Goal: Task Accomplishment & Management: Use online tool/utility

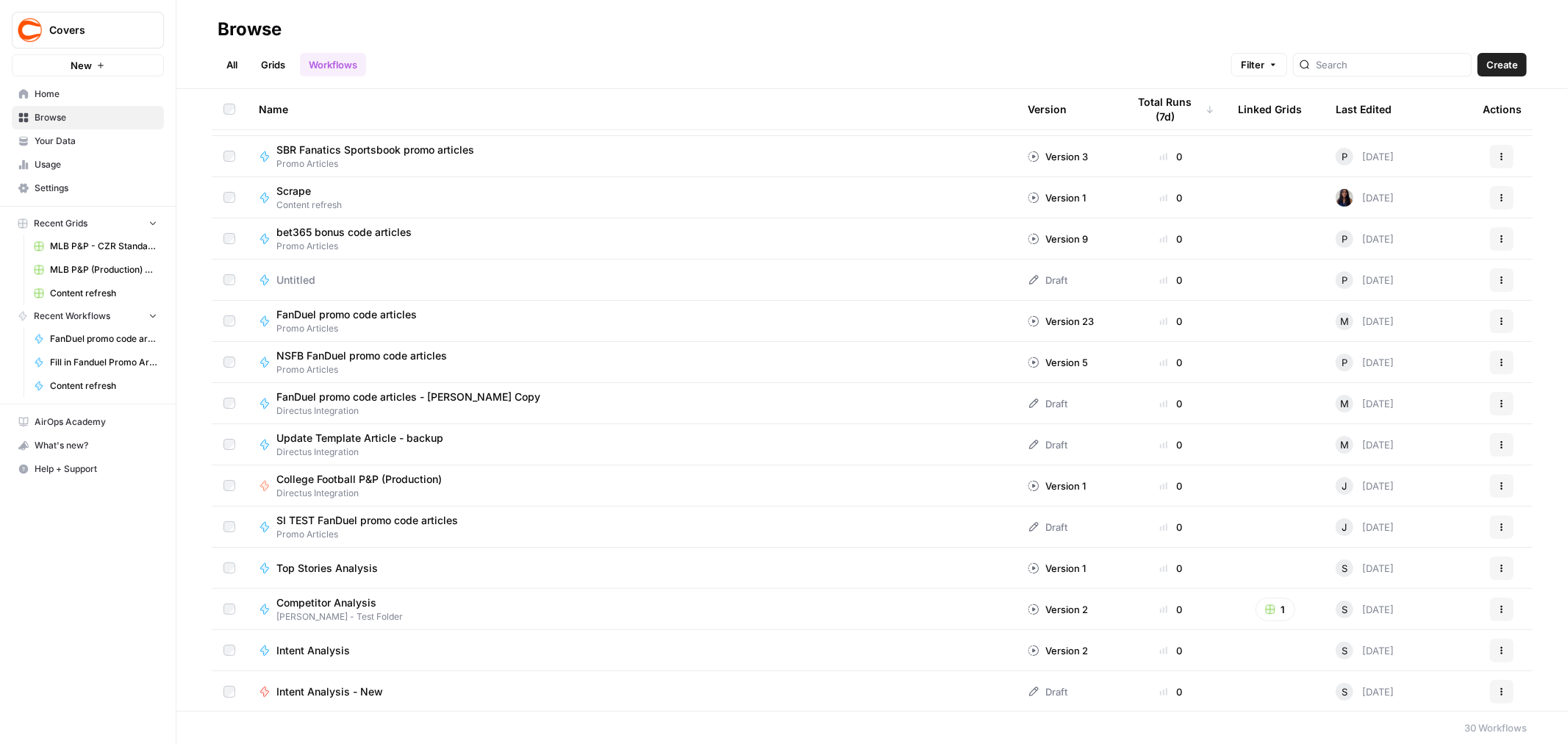
scroll to position [654, 0]
click at [1495, 484] on button "Actions" at bounding box center [1501, 484] width 23 height 23
click at [1399, 636] on span "Duplicate" at bounding box center [1424, 633] width 117 height 15
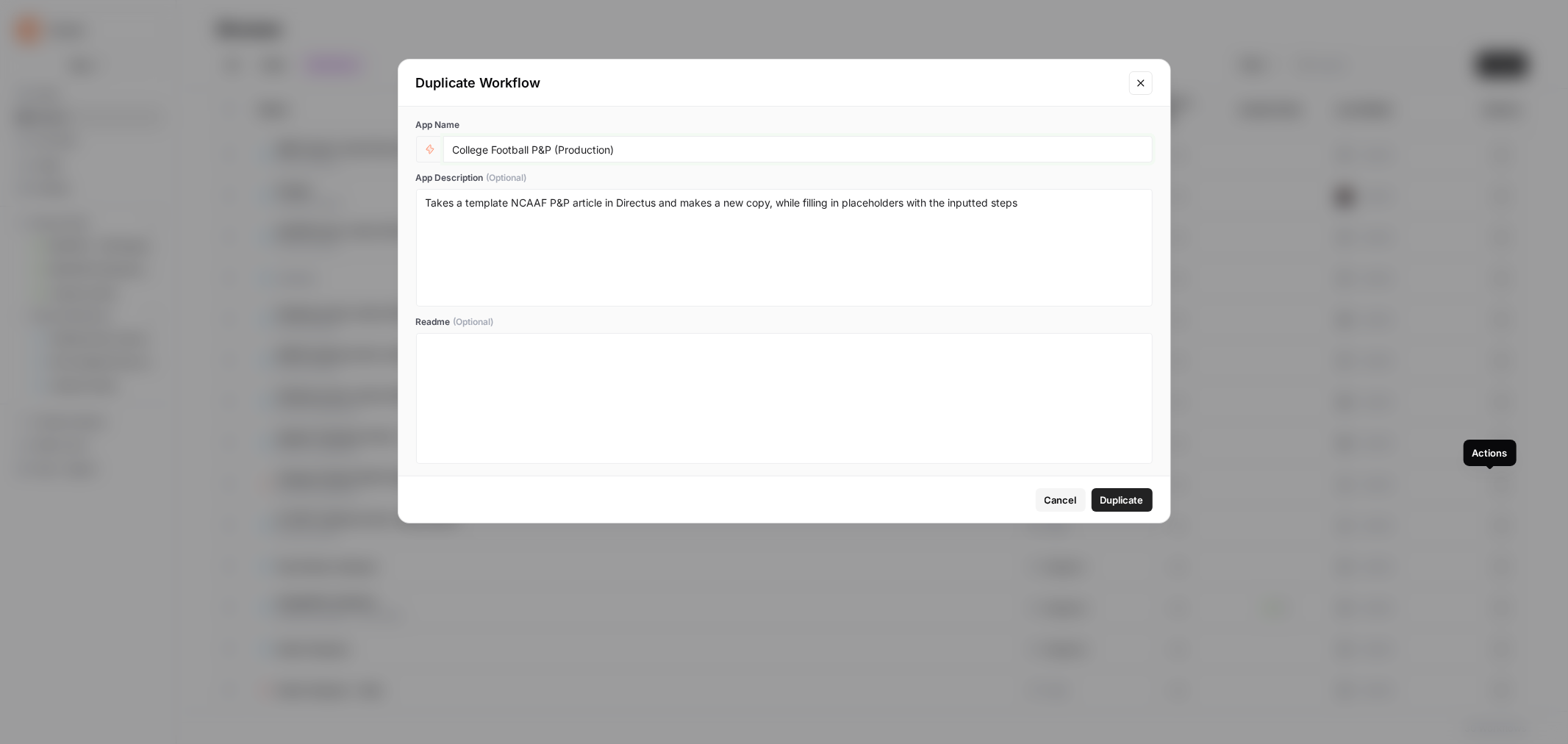
click at [533, 145] on input "College Football P&P (Production)" at bounding box center [798, 149] width 691 height 13
type input "College Football EARLY LEANS (Production)"
click at [545, 207] on textarea "Takes a template NCAAF P&P article in Directus and makes a new copy, while fill…" at bounding box center [784, 248] width 717 height 104
type textarea "Takes a template NCAAF Early Leans P&P article in Directus and makes a new copy…"
click at [1122, 506] on span "Duplicate" at bounding box center [1122, 499] width 43 height 15
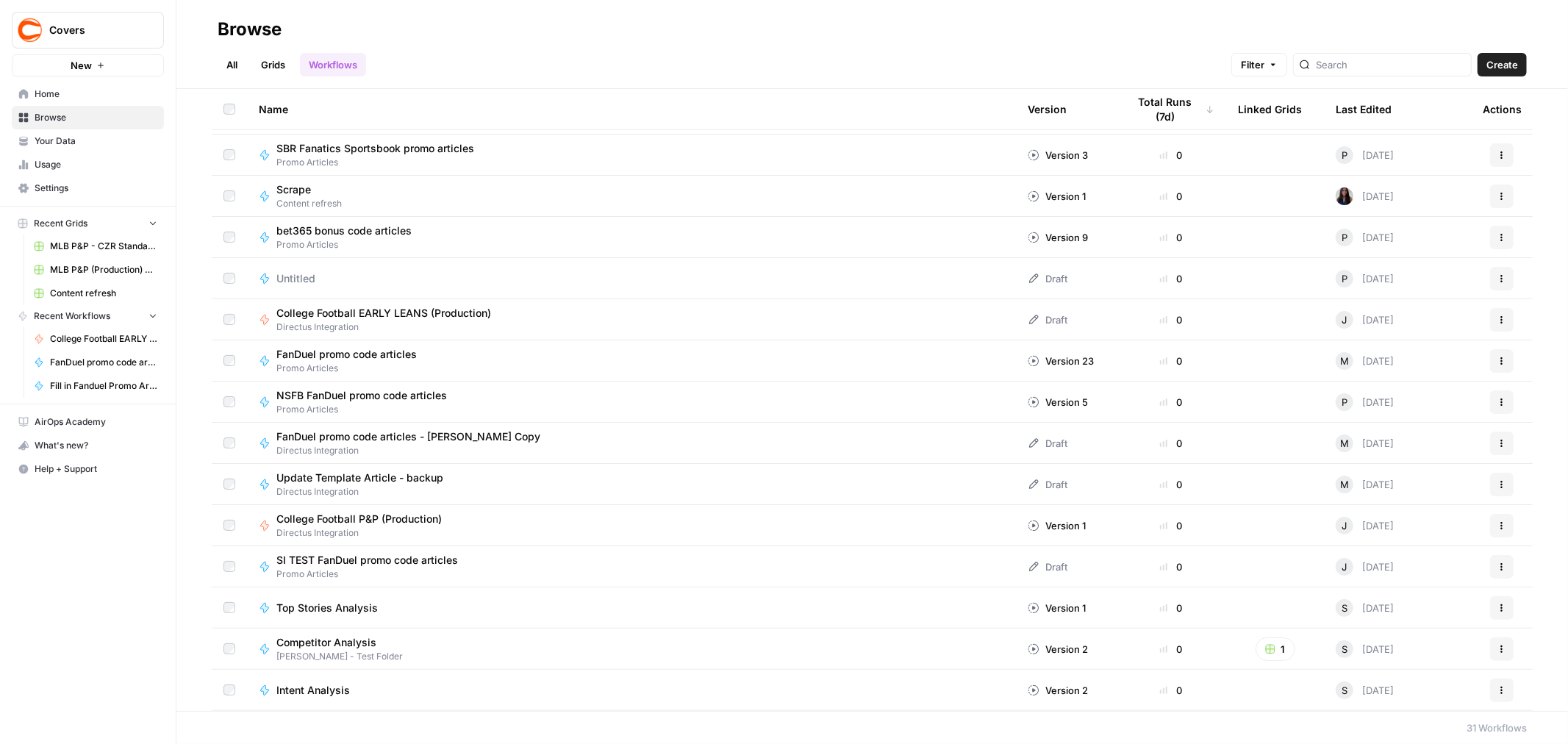
click at [1497, 319] on span "Actions" at bounding box center [1497, 319] width 1 height 1
click at [1385, 359] on span "Edit in Studio" at bounding box center [1424, 354] width 117 height 15
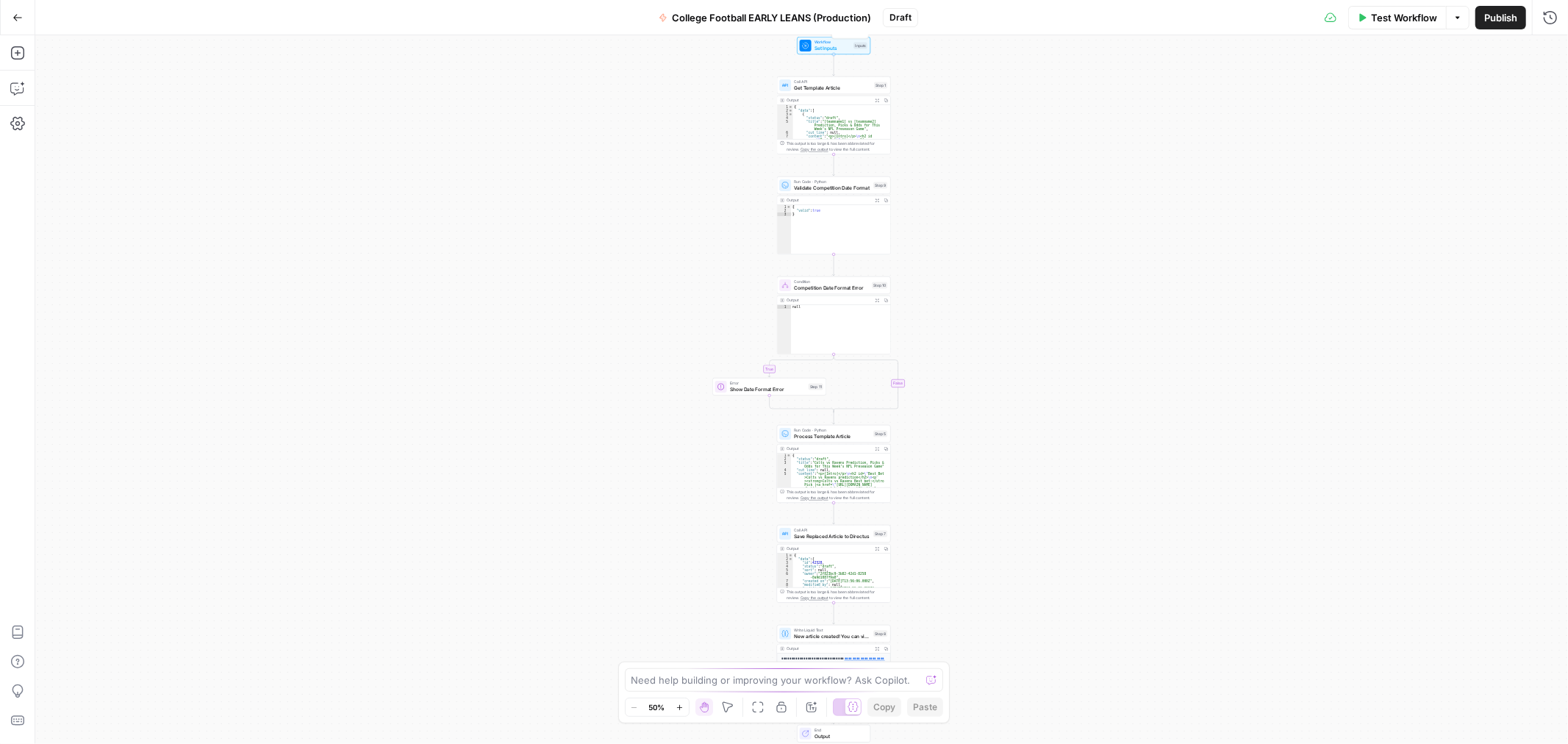
click at [860, 48] on div "Inputs" at bounding box center [860, 46] width 14 height 7
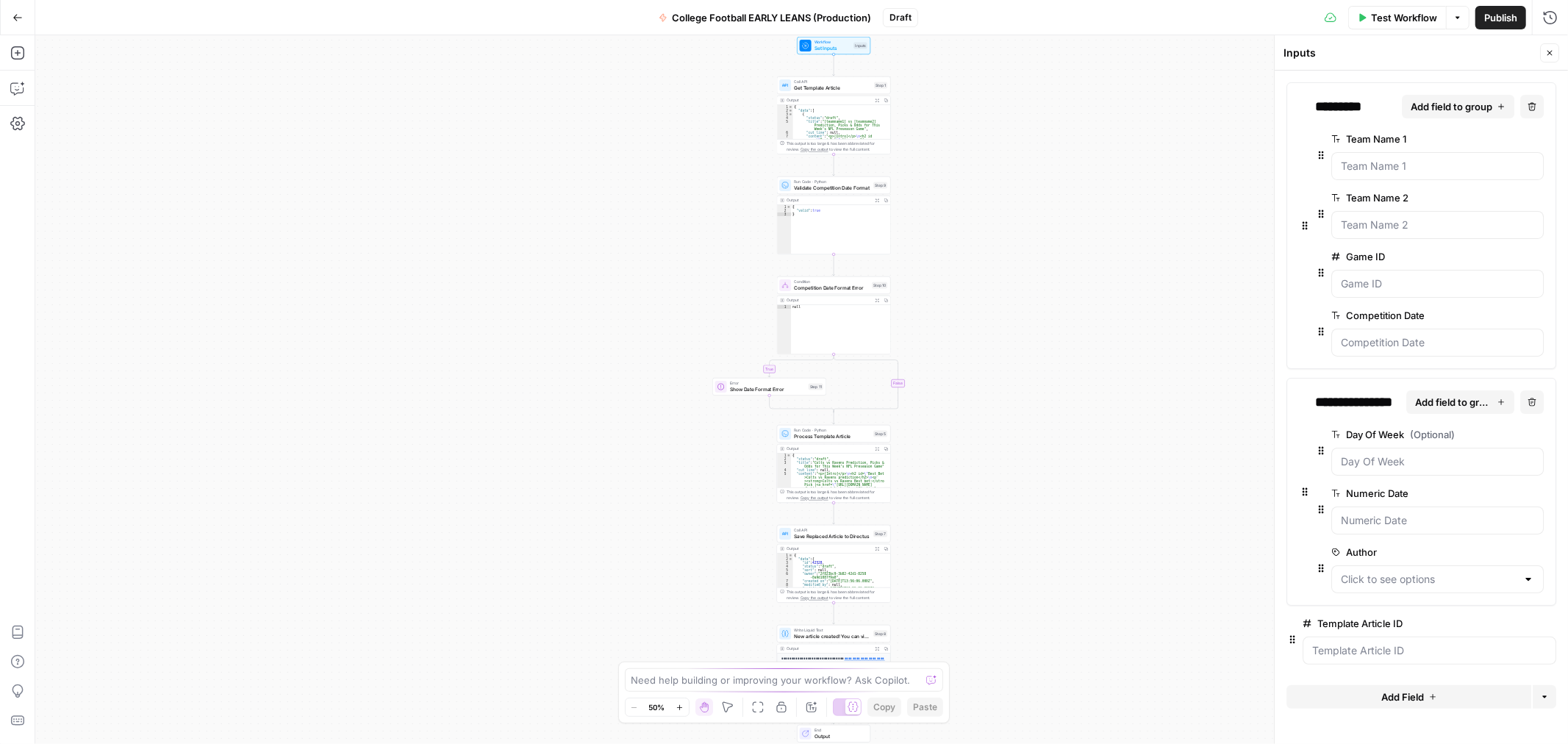
click at [1497, 620] on span "edit field" at bounding box center [1500, 624] width 32 height 12
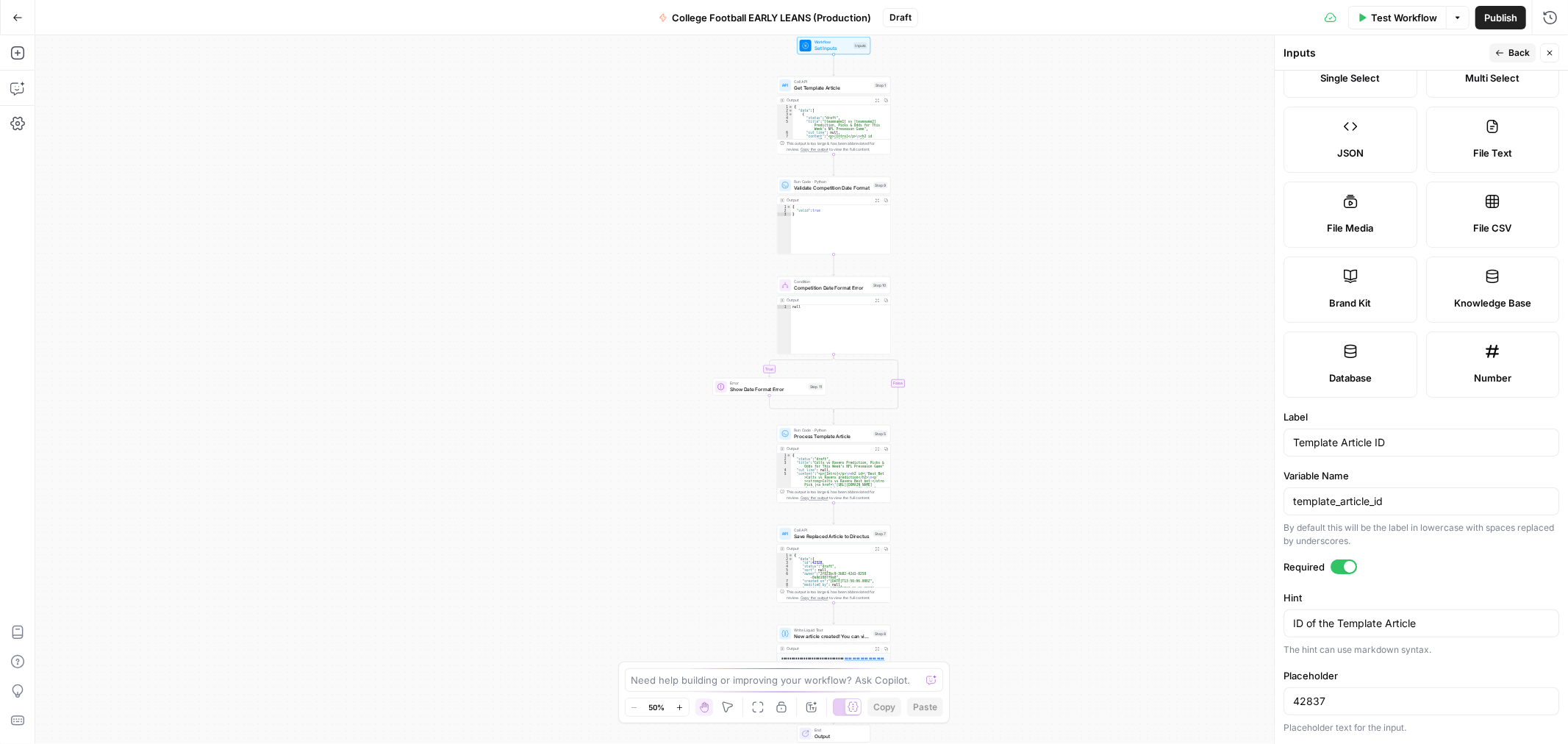
scroll to position [221, 0]
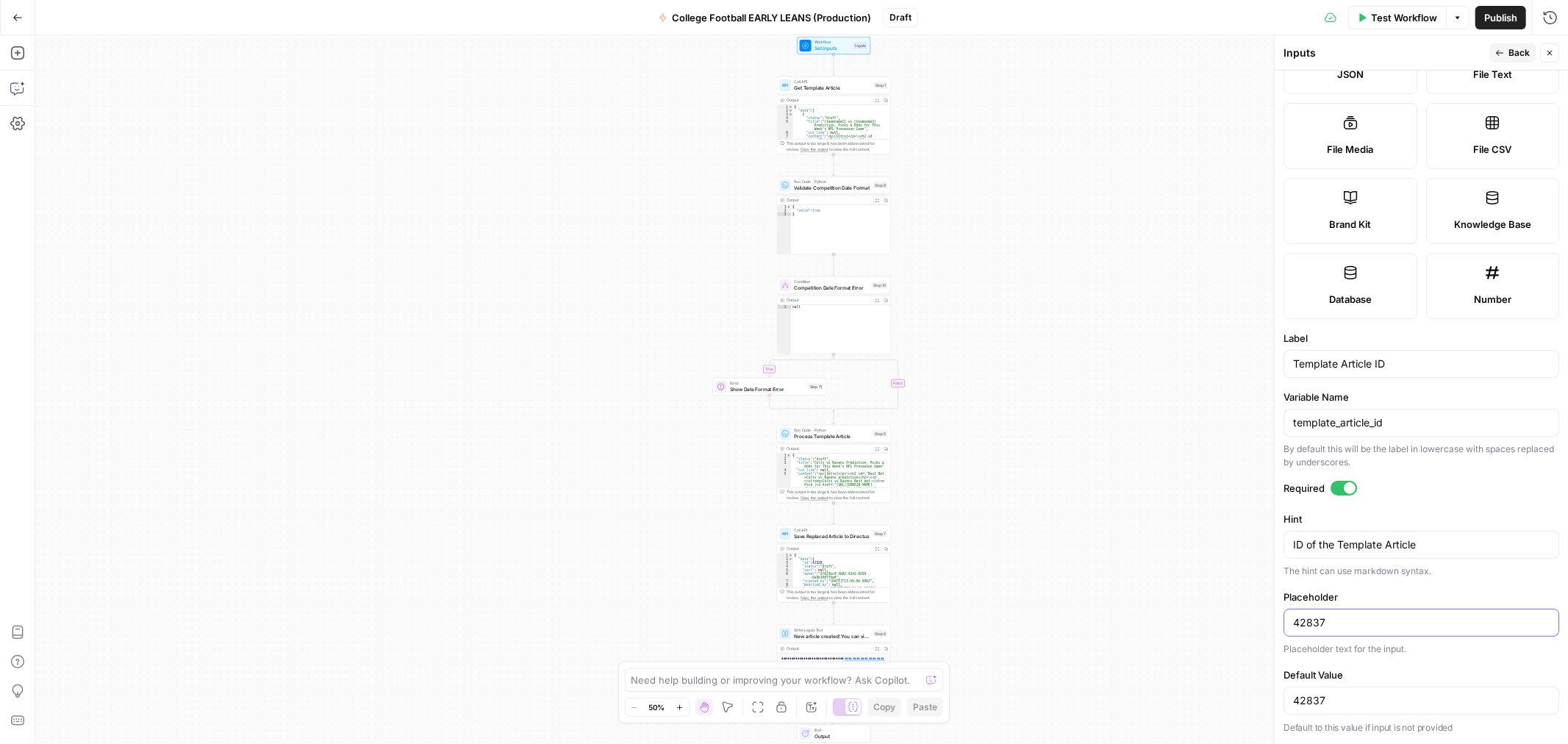
click at [1326, 624] on input "42837" at bounding box center [1421, 622] width 257 height 15
type input "42959"
click at [1338, 701] on input "42837" at bounding box center [1421, 700] width 257 height 15
click at [1336, 701] on input "42837" at bounding box center [1421, 700] width 257 height 15
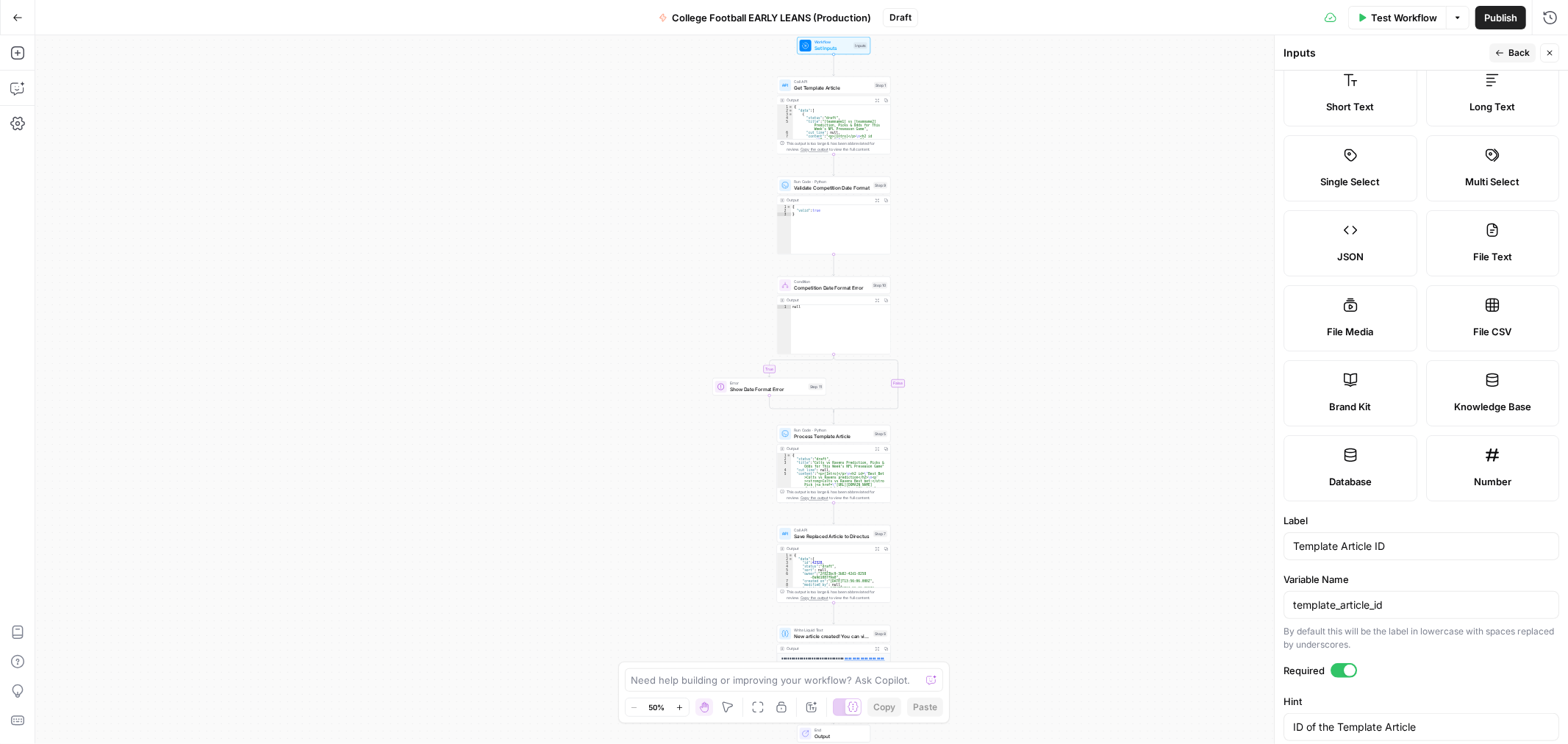
scroll to position [0, 0]
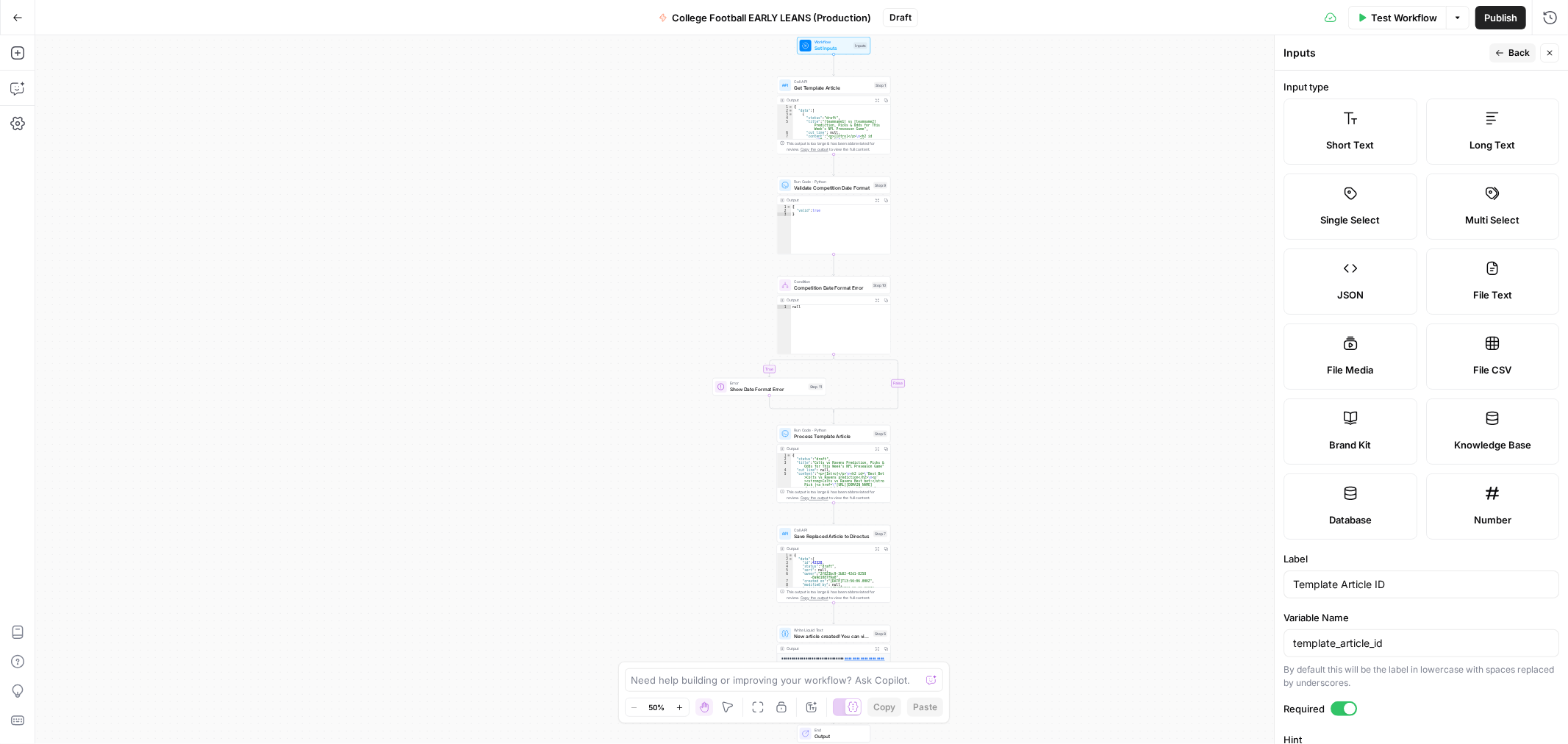
type input "42959"
click at [1511, 50] on span "Back" at bounding box center [1518, 52] width 22 height 13
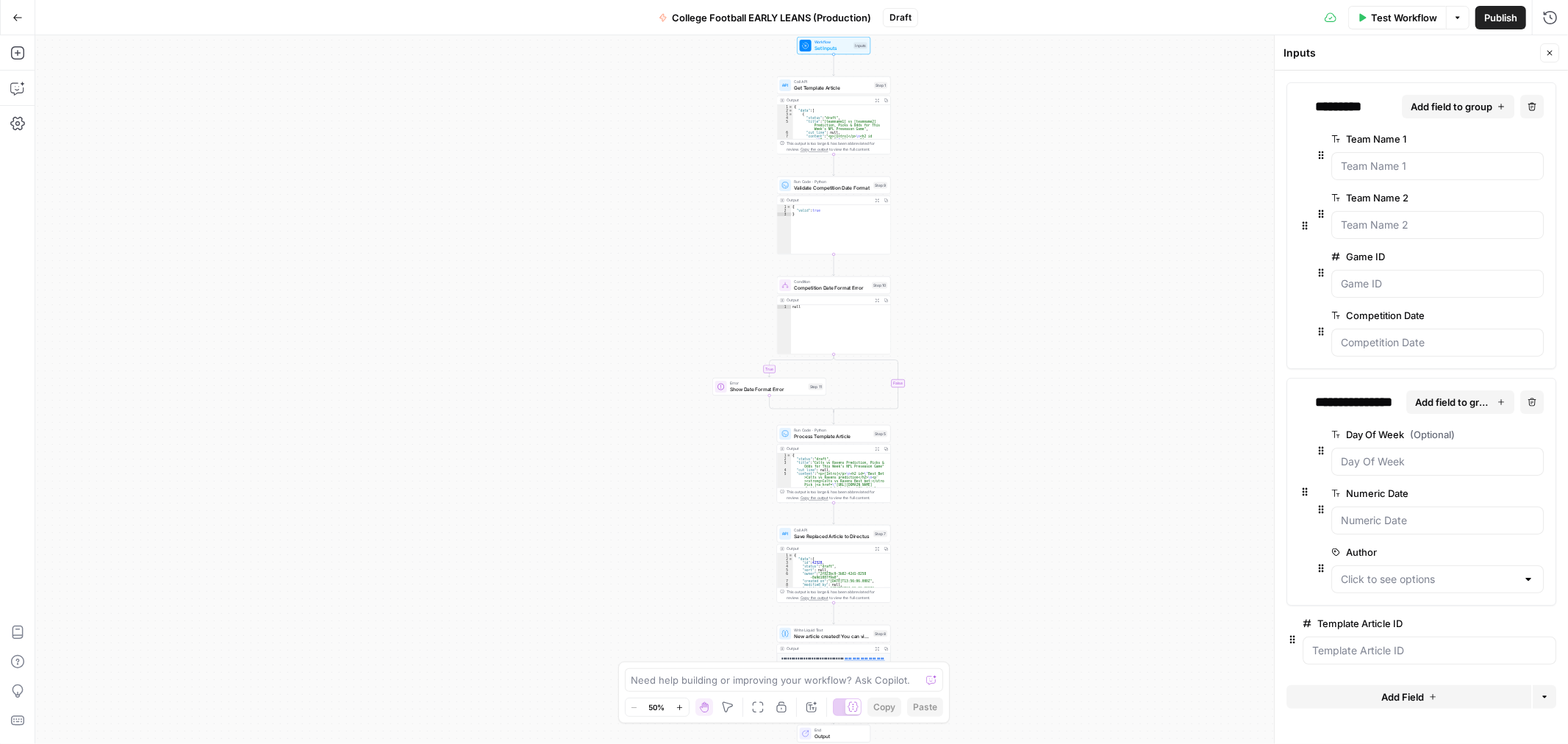
click at [1496, 19] on span "Publish" at bounding box center [1500, 17] width 33 height 15
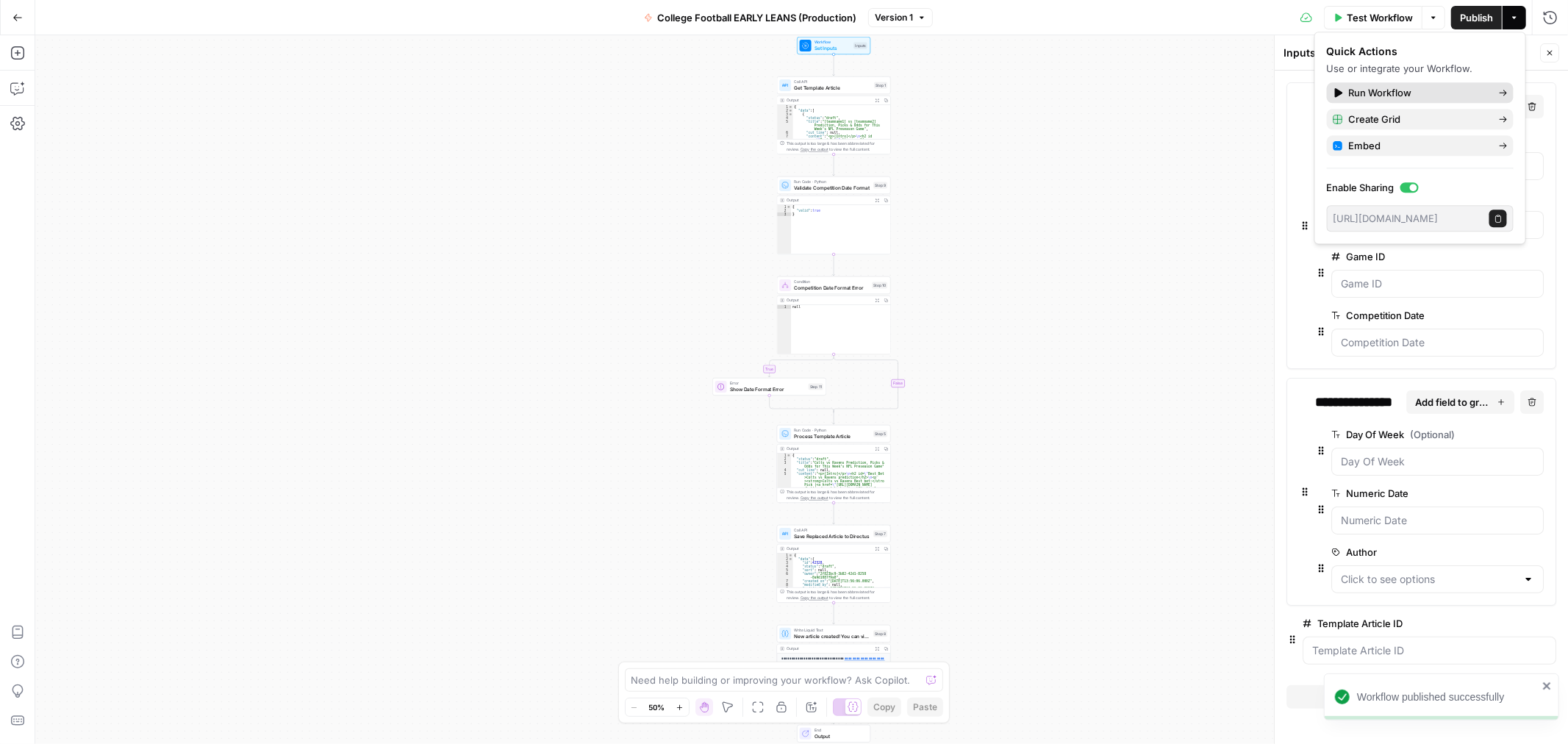
click at [1510, 91] on link "Run Workflow" at bounding box center [1419, 93] width 187 height 21
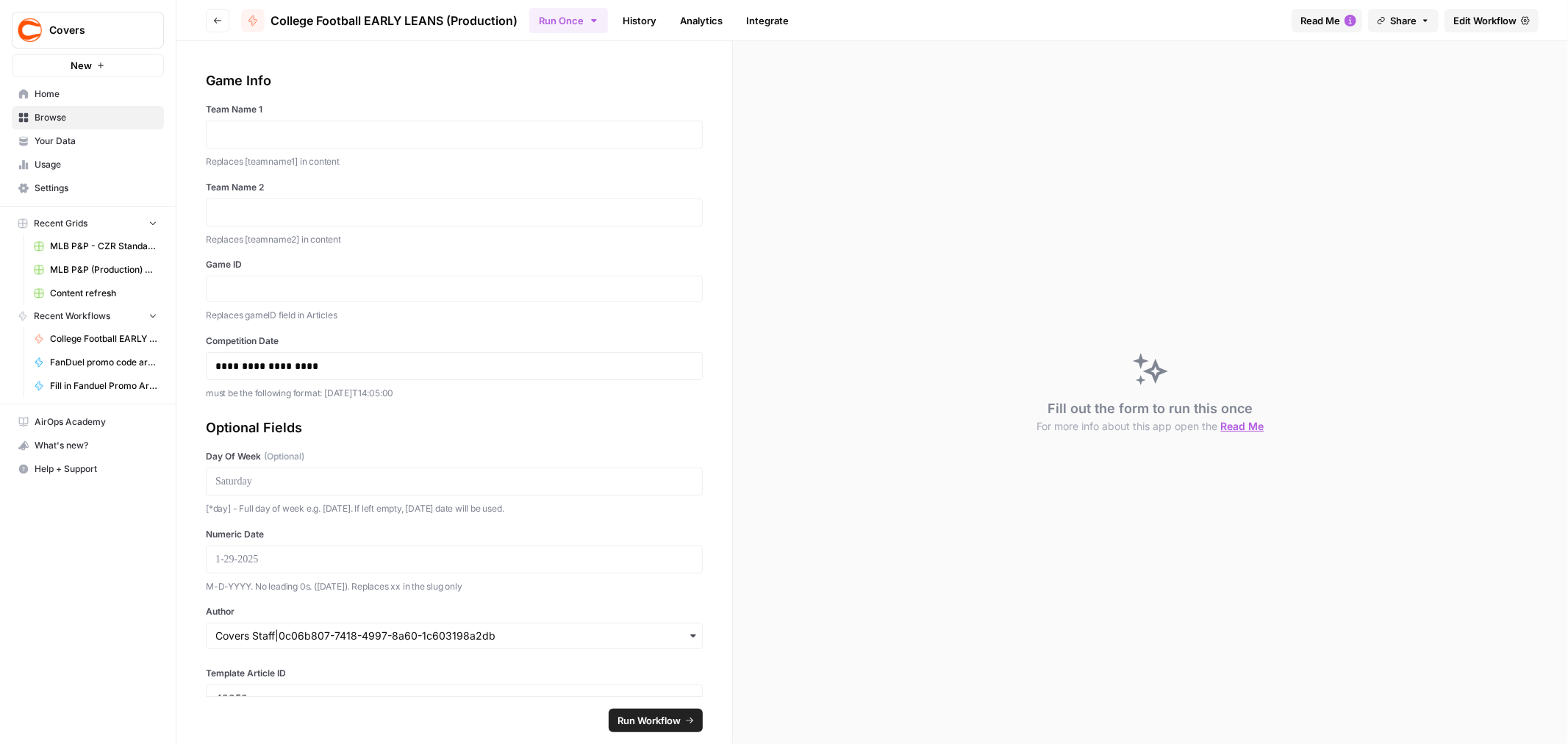
click at [318, 280] on div at bounding box center [454, 289] width 497 height 26
click at [320, 288] on input "Game ID" at bounding box center [454, 289] width 477 height 13
click at [430, 250] on div "**********" at bounding box center [454, 235] width 497 height 330
